Goal: Find specific page/section: Find specific page/section

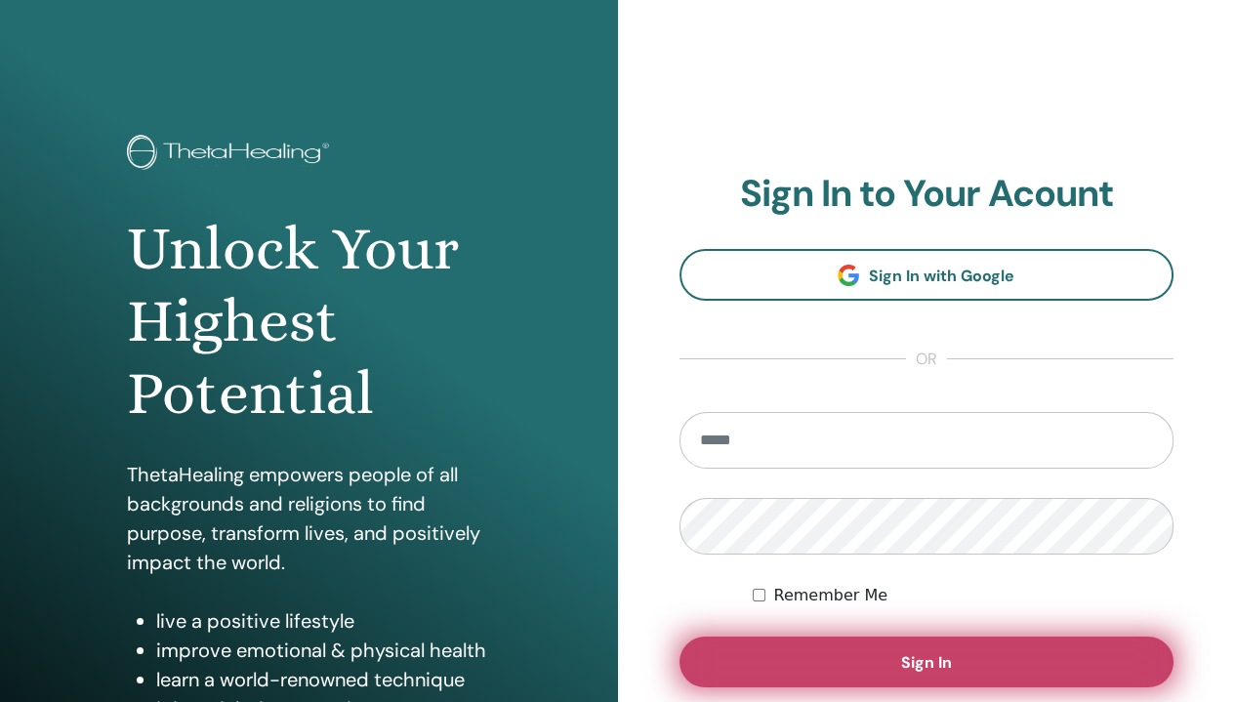
type input "**********"
click at [788, 641] on button "Sign In" at bounding box center [926, 661] width 495 height 51
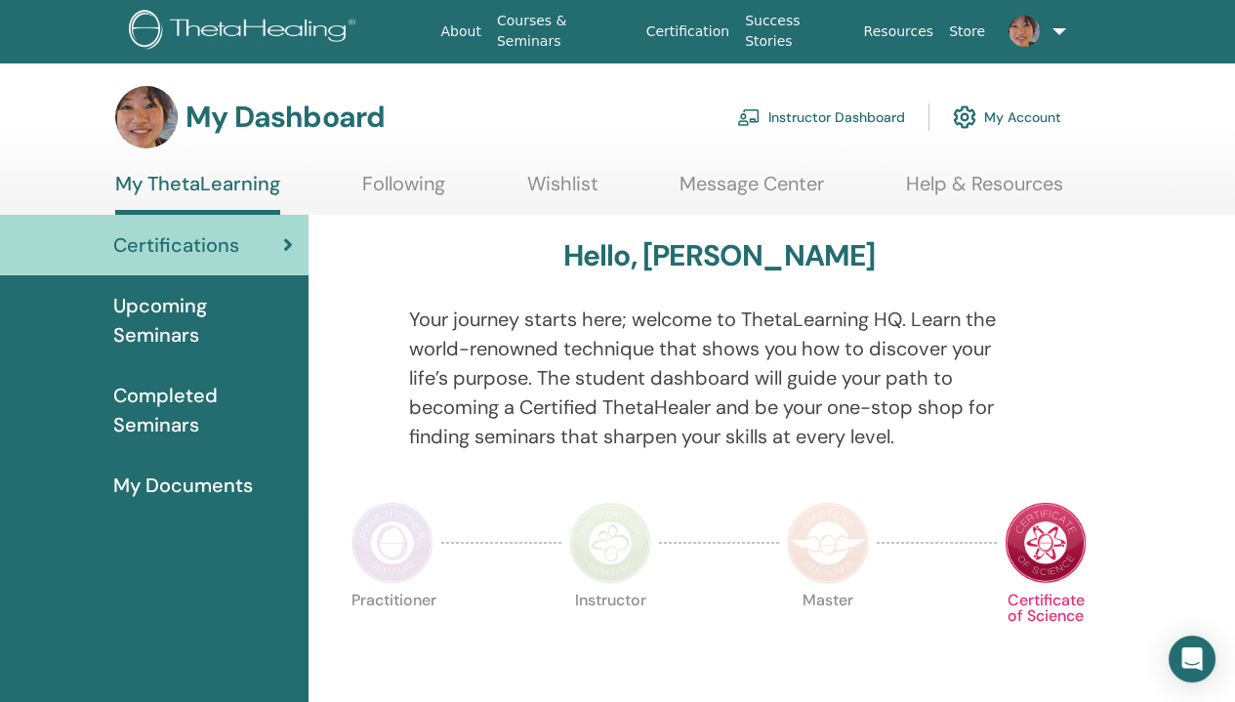
click at [187, 417] on span "Completed Seminars" at bounding box center [203, 410] width 180 height 59
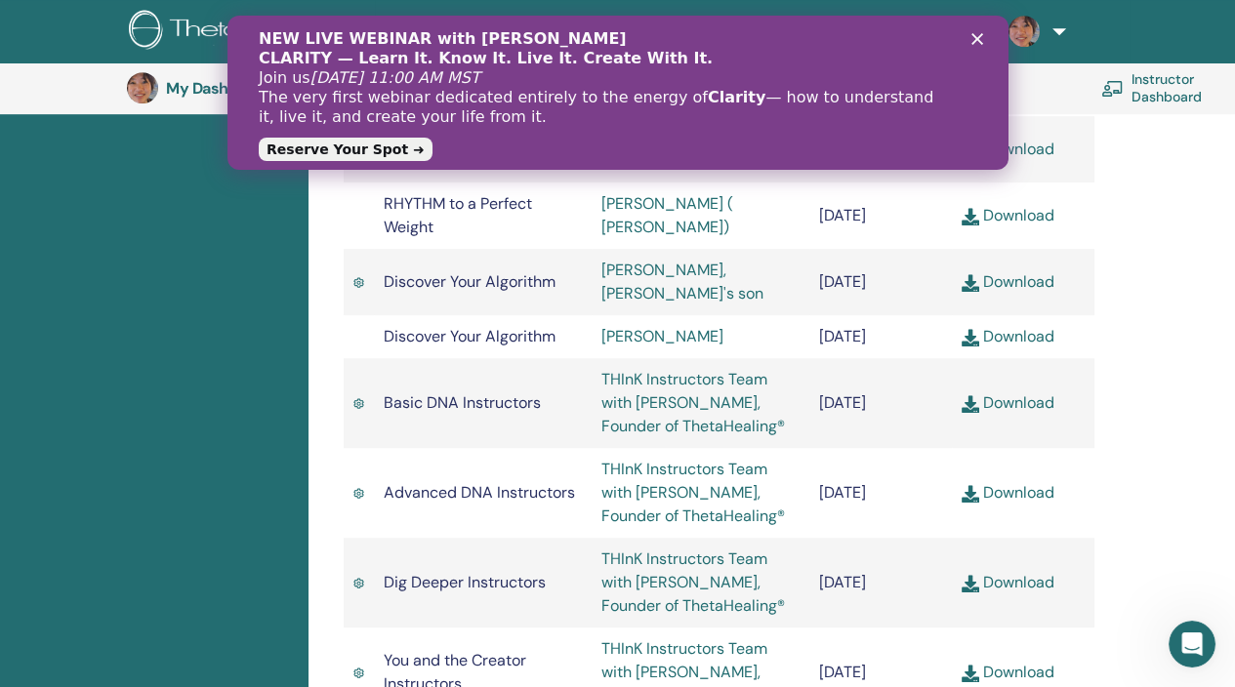
scroll to position [1222, 0]
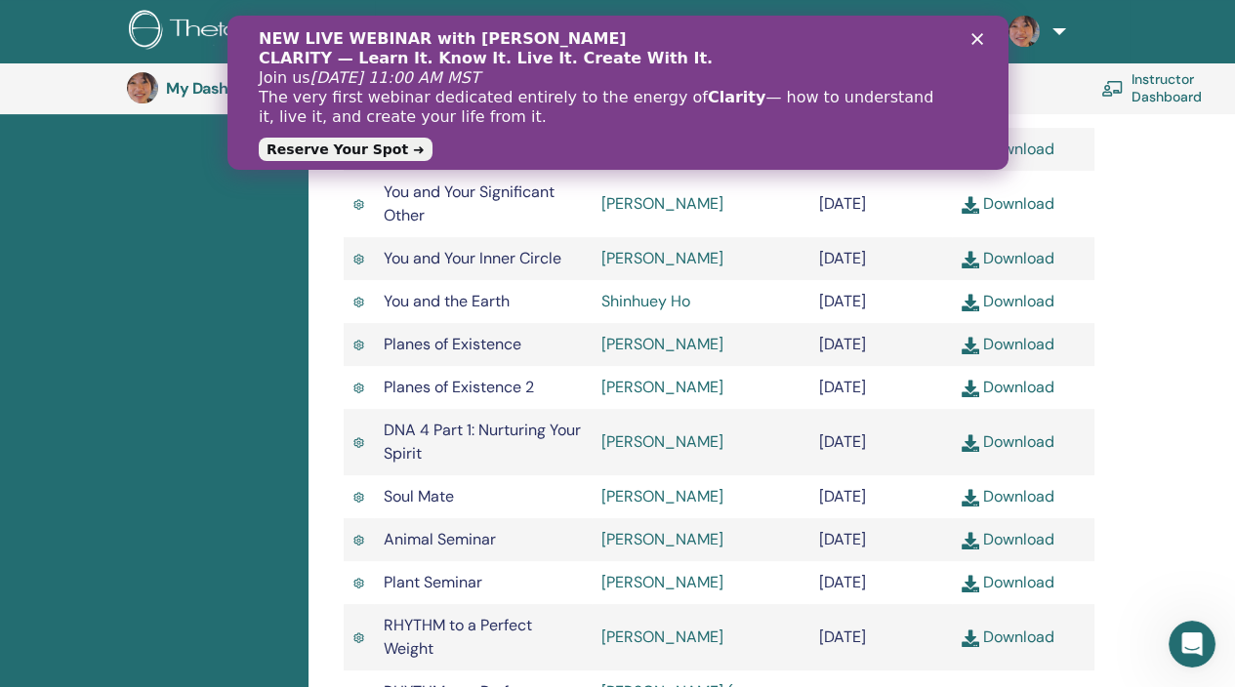
click at [973, 34] on icon "Close" at bounding box center [976, 39] width 12 height 12
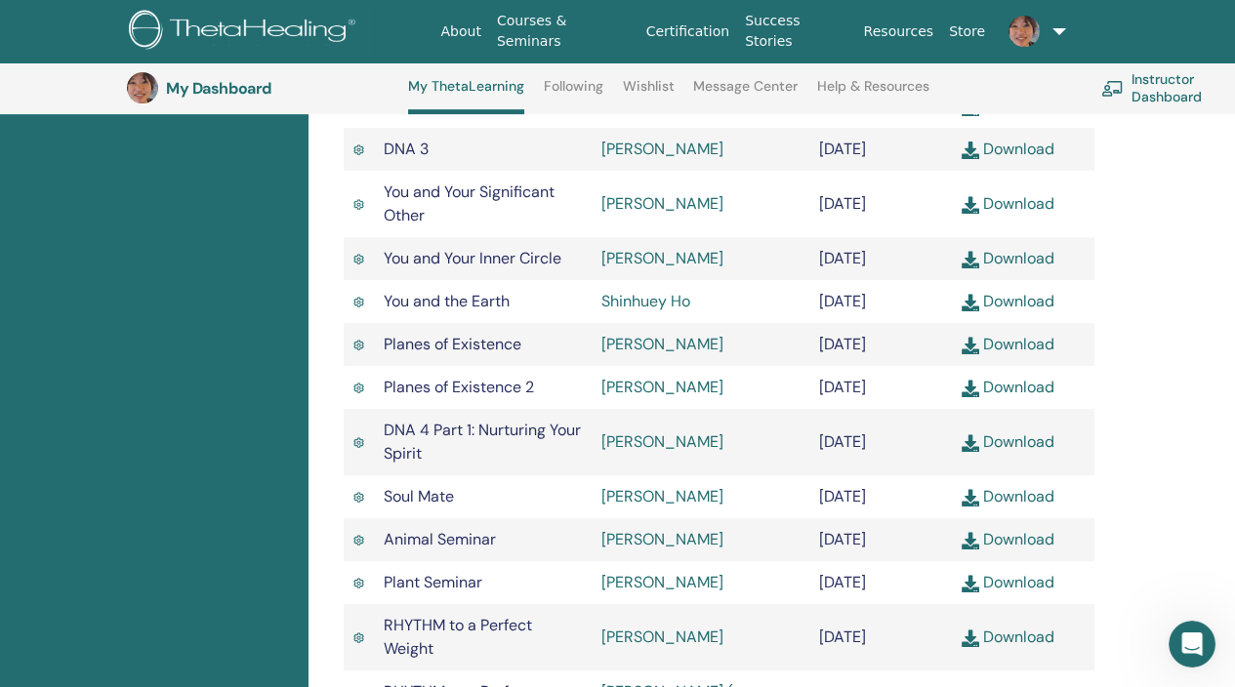
click at [596, 22] on link "Courses & Seminars" at bounding box center [563, 31] width 149 height 57
